Goal: Task Accomplishment & Management: Complete application form

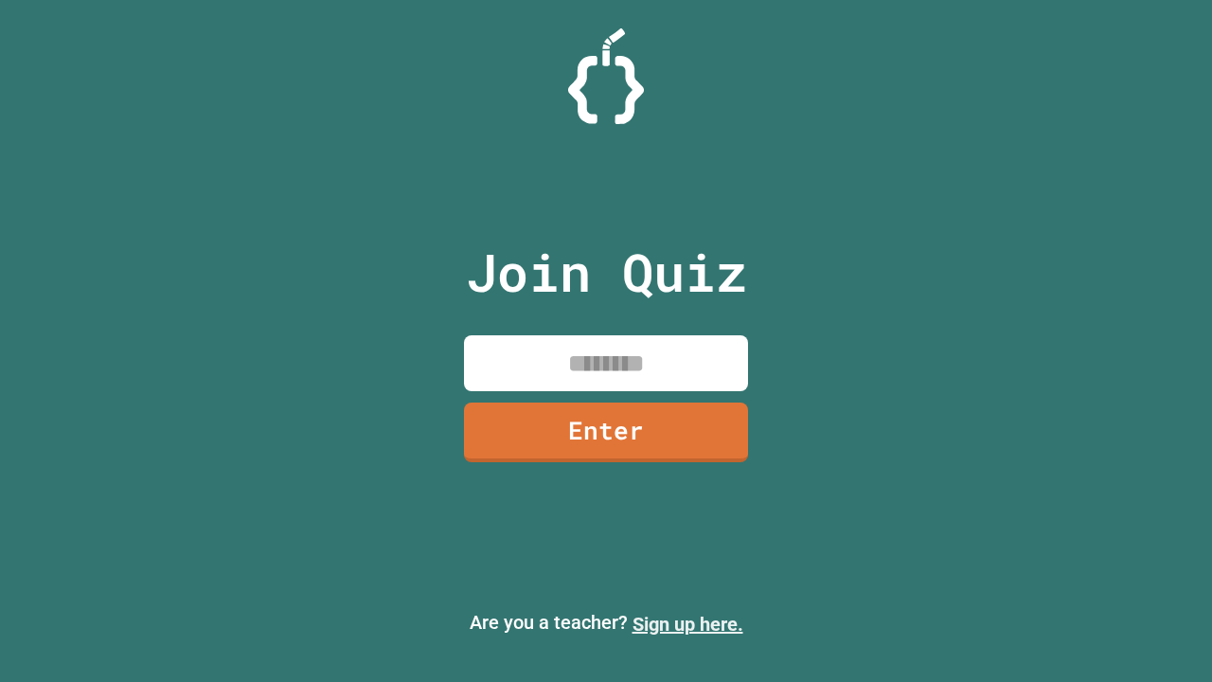
click at [687, 624] on link "Sign up here." at bounding box center [687, 624] width 111 height 23
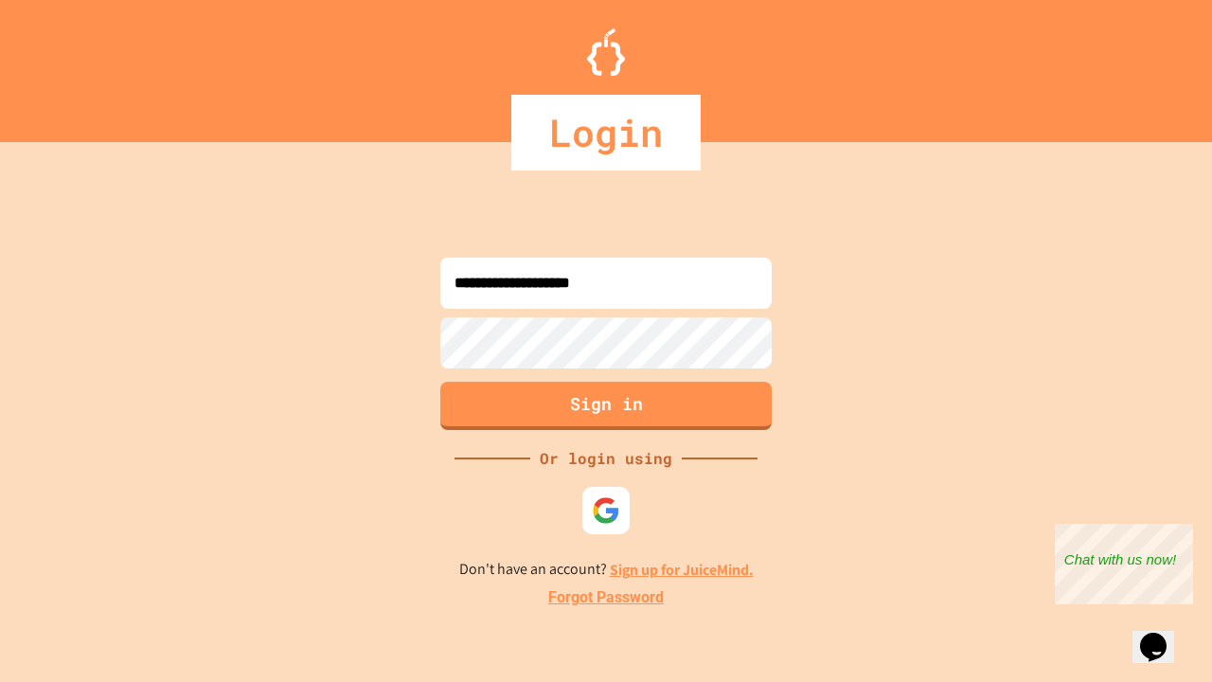
type input "**********"
